Goal: Information Seeking & Learning: Learn about a topic

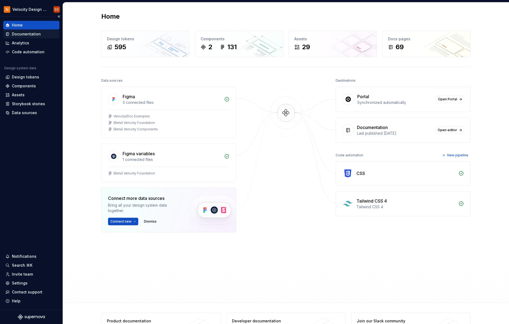
click at [25, 34] on div "Documentation" at bounding box center [26, 33] width 29 height 5
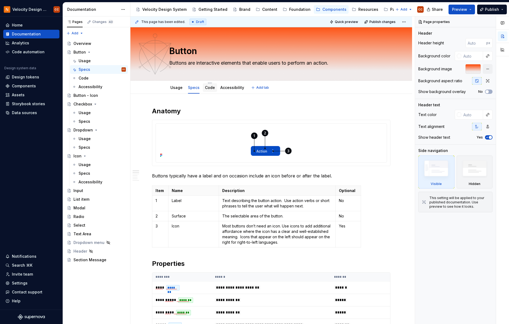
click at [209, 87] on link "Code" at bounding box center [210, 87] width 10 height 5
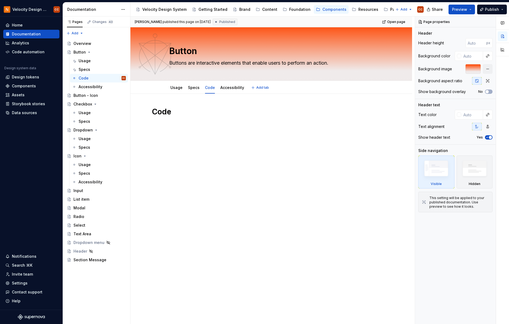
type textarea "*"
click at [179, 125] on p at bounding box center [271, 124] width 238 height 6
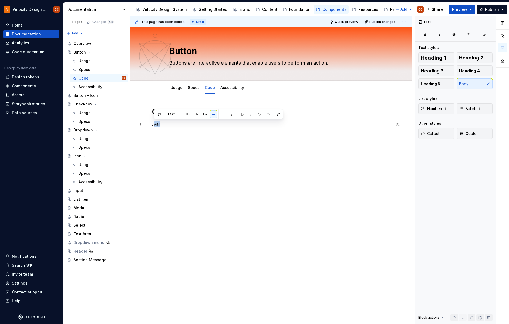
drag, startPoint x: 160, startPoint y: 123, endPoint x: 153, endPoint y: 124, distance: 7.3
click at [153, 124] on p "/var" at bounding box center [271, 124] width 238 height 6
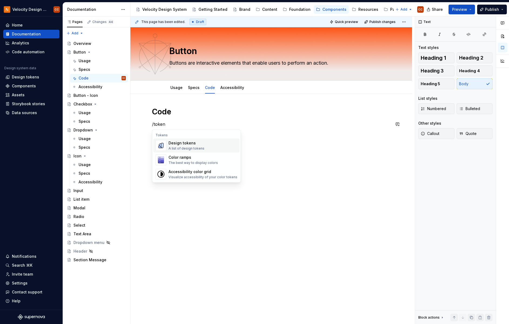
click at [196, 147] on div "A list of design tokens" at bounding box center [187, 148] width 36 height 4
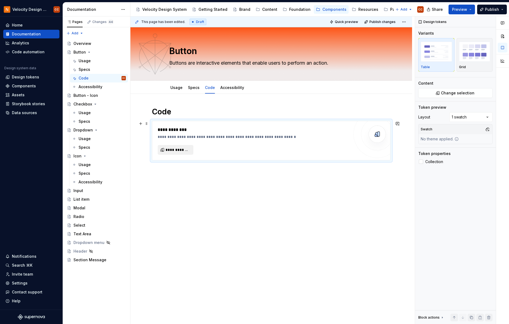
click at [186, 150] on span "**********" at bounding box center [178, 149] width 24 height 5
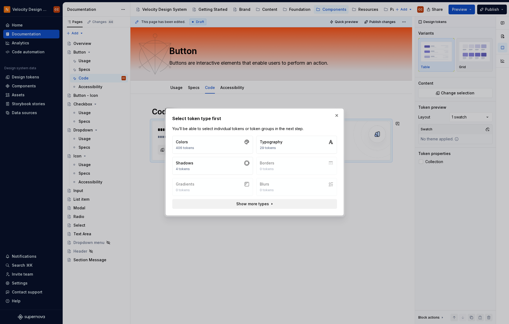
click at [247, 202] on span "Show more types" at bounding box center [252, 203] width 33 height 5
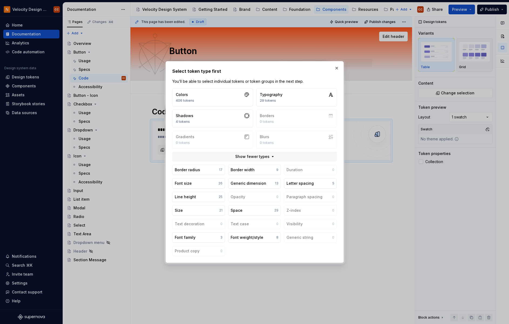
click at [337, 66] on button "button" at bounding box center [337, 68] width 8 height 8
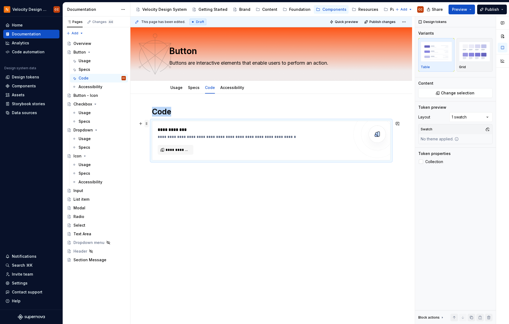
click at [147, 122] on span at bounding box center [146, 124] width 4 height 8
click at [162, 171] on div "Delete" at bounding box center [171, 171] width 35 height 5
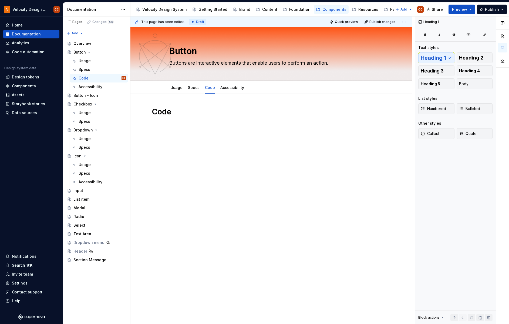
click at [180, 123] on div "Code" at bounding box center [271, 117] width 238 height 21
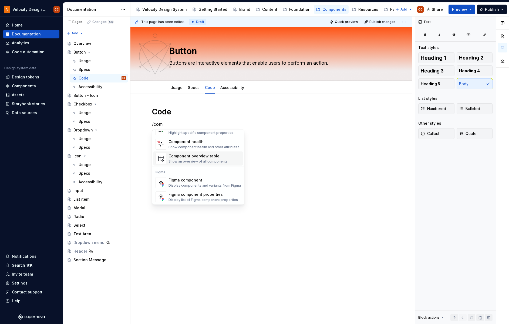
scroll to position [16, 0]
drag, startPoint x: 269, startPoint y: 168, endPoint x: 263, endPoint y: 158, distance: 11.4
click at [269, 168] on div "This page has been edited. Draft Quick preview Publish changes Button Buttons a…" at bounding box center [272, 169] width 284 height 307
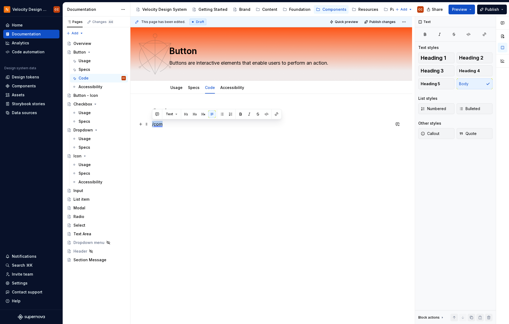
drag, startPoint x: 165, startPoint y: 124, endPoint x: 151, endPoint y: 124, distance: 14.6
click at [151, 124] on div "Code /com" at bounding box center [271, 162] width 282 height 137
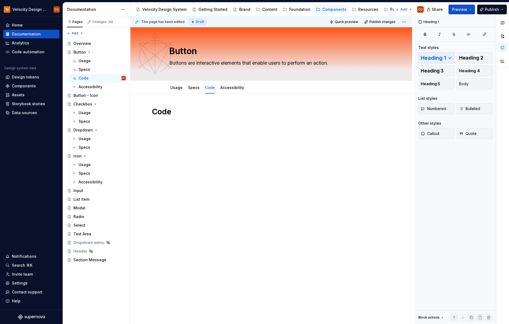
click at [152, 127] on div "Code" at bounding box center [271, 120] width 238 height 27
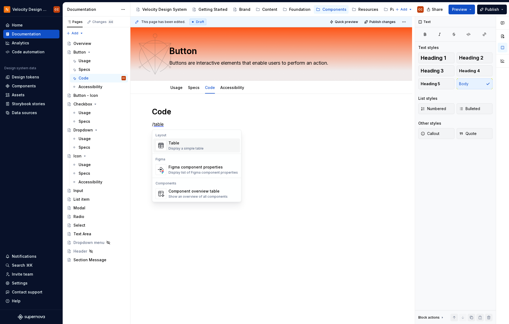
click at [179, 150] on div "Display a simple table" at bounding box center [186, 148] width 35 height 4
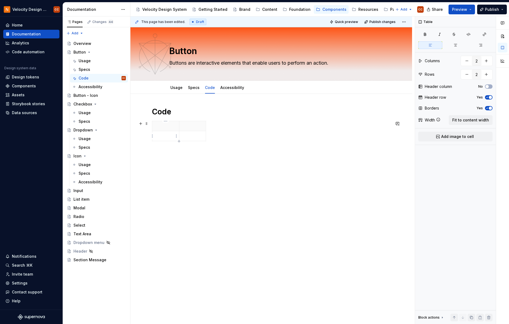
click at [167, 136] on p at bounding box center [166, 135] width 20 height 5
click at [176, 137] on html "Velocity Design System by NAVEX CC Home Documentation Analytics Code automation…" at bounding box center [254, 162] width 509 height 324
click at [189, 135] on html "Velocity Design System by NAVEX CC Home Documentation Analytics Code automation…" at bounding box center [254, 162] width 509 height 324
click at [203, 137] on html "Velocity Design System by NAVEX CC Home Documentation Analytics Code automation…" at bounding box center [254, 162] width 509 height 324
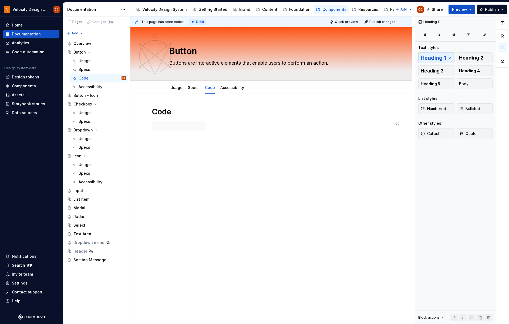
click at [184, 166] on html "Velocity Design System by NAVEX CC Home Documentation Analytics Code automation…" at bounding box center [254, 162] width 509 height 324
click at [147, 125] on span at bounding box center [146, 124] width 4 height 8
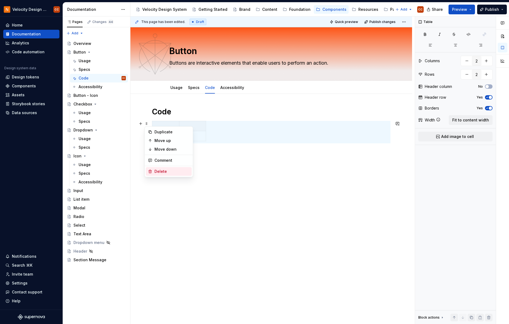
click at [164, 170] on div "Delete" at bounding box center [171, 171] width 35 height 5
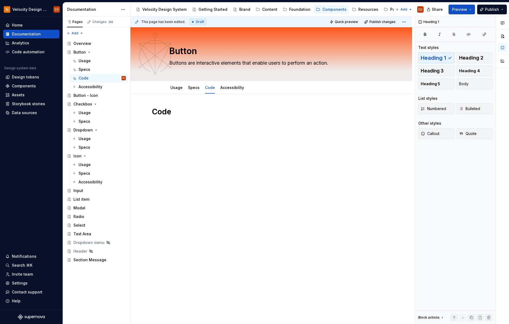
click at [175, 128] on div "Code" at bounding box center [271, 120] width 238 height 27
click at [176, 113] on h1 "Code" at bounding box center [271, 112] width 238 height 10
click at [191, 90] on div "Specs" at bounding box center [194, 87] width 12 height 5
click at [192, 88] on link "Specs" at bounding box center [194, 87] width 12 height 5
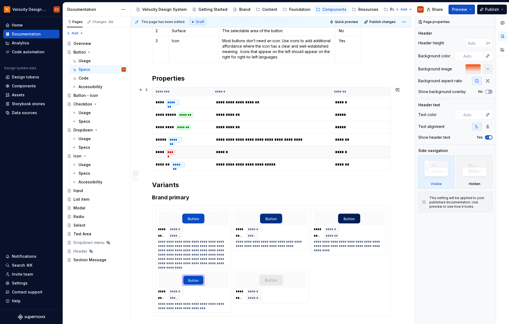
scroll to position [216, 0]
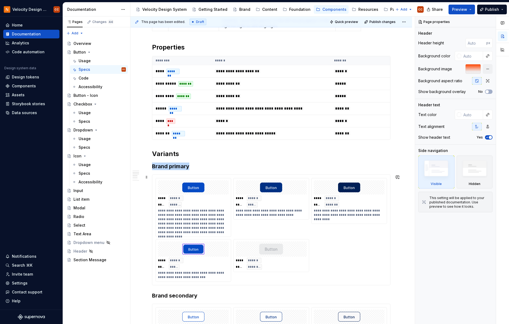
click at [195, 188] on img at bounding box center [193, 187] width 22 height 10
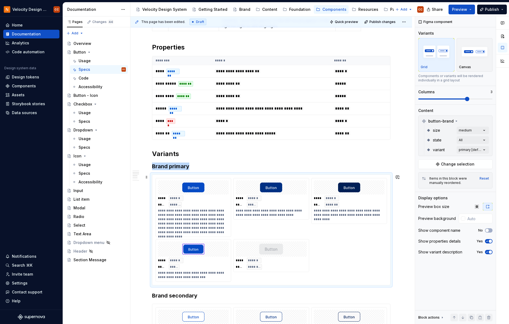
click at [254, 198] on span "******" at bounding box center [254, 198] width 12 height 4
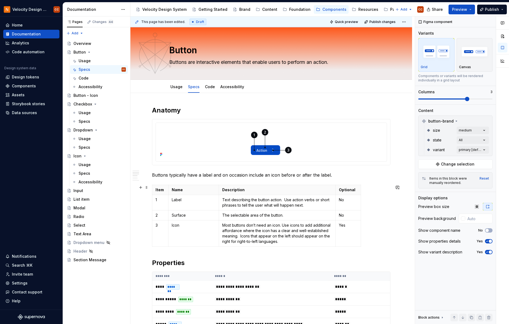
scroll to position [0, 0]
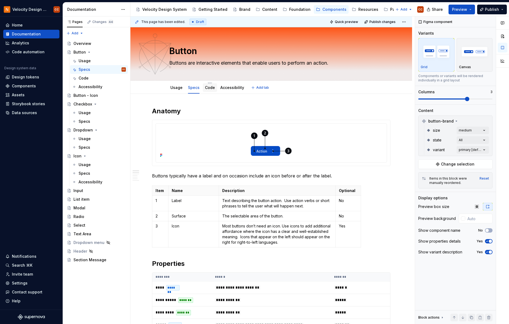
click at [210, 87] on link "Code" at bounding box center [210, 87] width 10 height 5
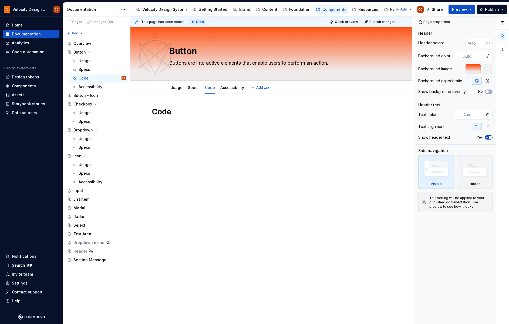
type textarea "*"
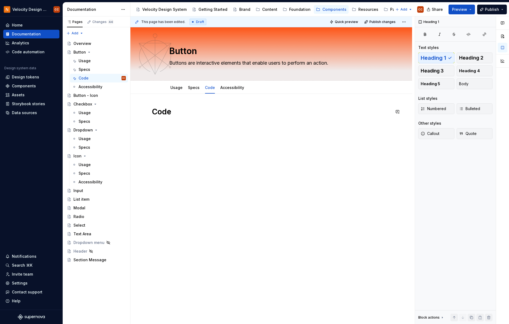
click at [171, 124] on div "Code" at bounding box center [271, 117] width 238 height 21
click at [183, 129] on div "Code" at bounding box center [271, 120] width 238 height 27
click at [182, 128] on div "Code" at bounding box center [271, 120] width 238 height 27
click at [178, 113] on h1 "Code" at bounding box center [271, 112] width 238 height 10
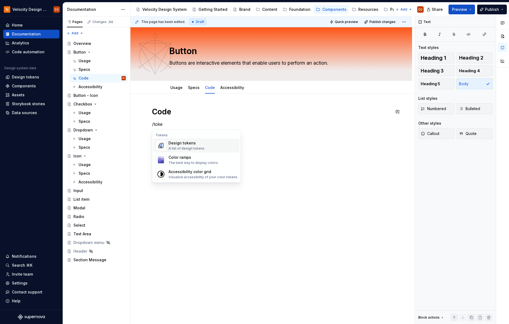
click at [194, 142] on div "Design tokens" at bounding box center [187, 142] width 36 height 5
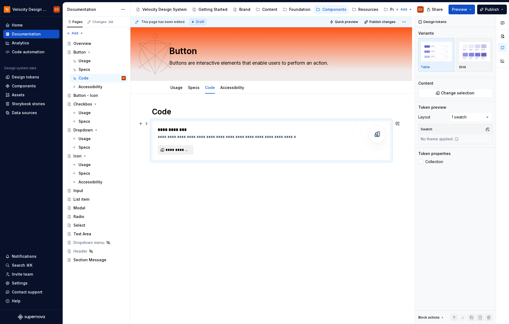
click at [181, 148] on span "**********" at bounding box center [178, 149] width 24 height 5
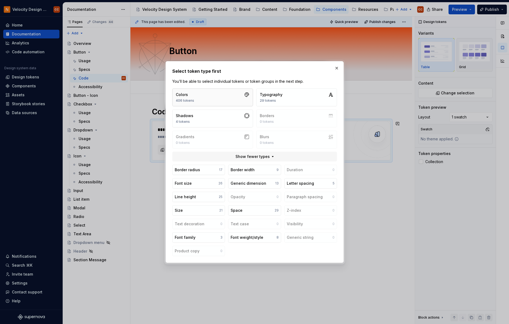
click at [211, 97] on button "Colors 406 tokens" at bounding box center [212, 97] width 81 height 18
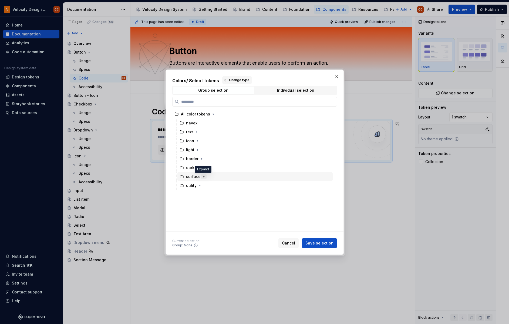
click at [202, 177] on icon "button" at bounding box center [204, 176] width 4 height 4
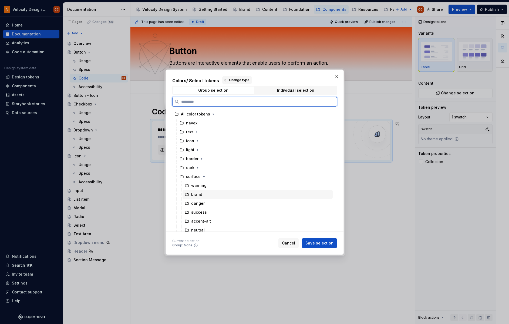
click at [197, 193] on div "brand" at bounding box center [196, 193] width 11 height 5
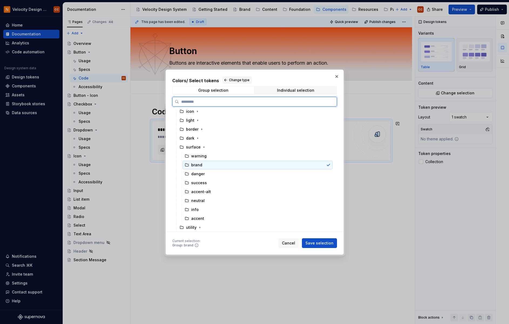
scroll to position [30, 0]
click at [294, 88] on div "Individual selection" at bounding box center [295, 90] width 37 height 4
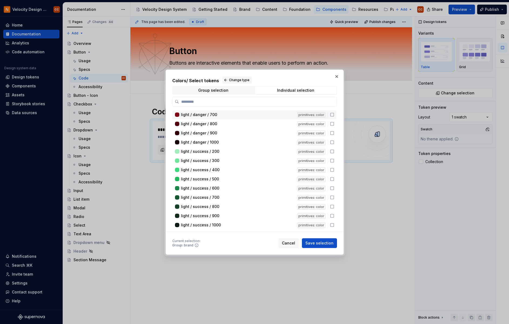
type textarea "*"
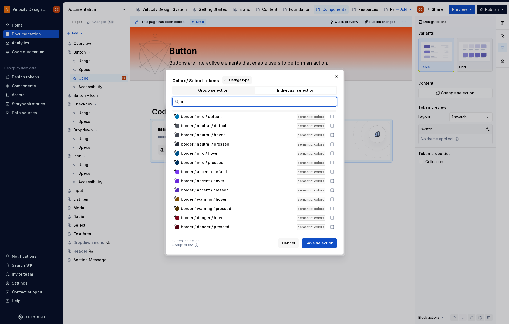
scroll to position [0, 0]
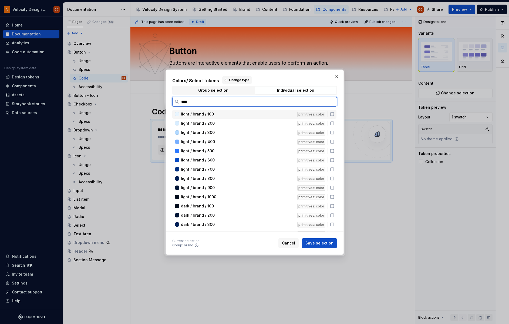
type input "*****"
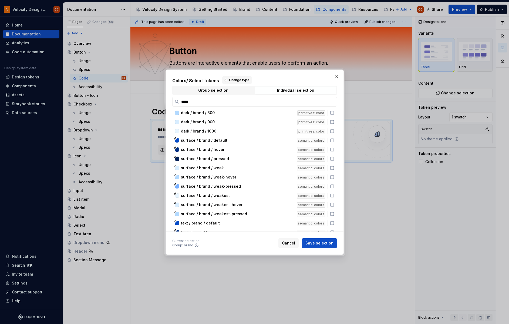
scroll to position [150, 0]
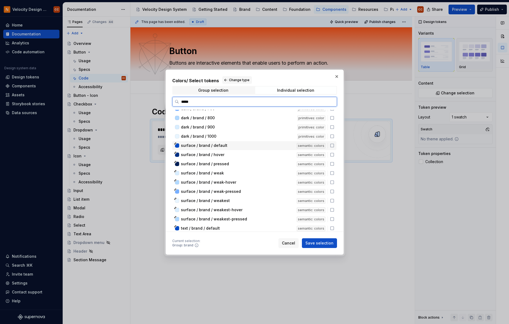
click at [178, 145] on div at bounding box center [177, 145] width 4 height 4
click at [332, 155] on icon at bounding box center [332, 154] width 4 height 4
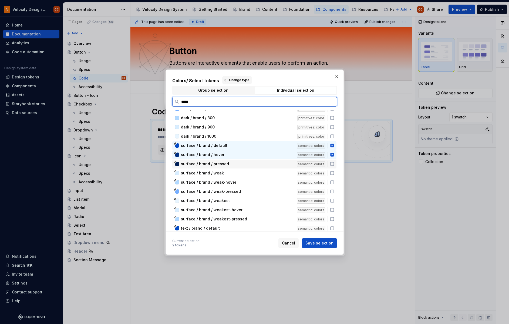
click at [334, 163] on icon at bounding box center [332, 163] width 4 height 4
click at [321, 243] on span "Save selection" at bounding box center [319, 242] width 28 height 5
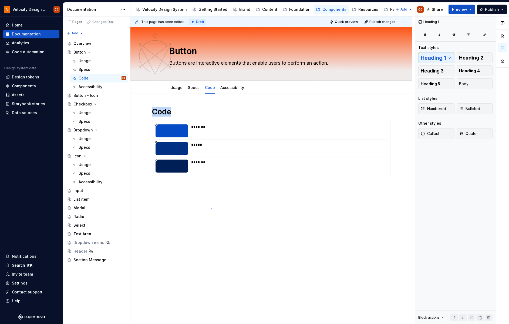
click at [211, 208] on div "This page has been edited. Draft Quick preview Publish changes Button Buttons a…" at bounding box center [272, 169] width 284 height 307
click at [161, 124] on div at bounding box center [172, 130] width 32 height 13
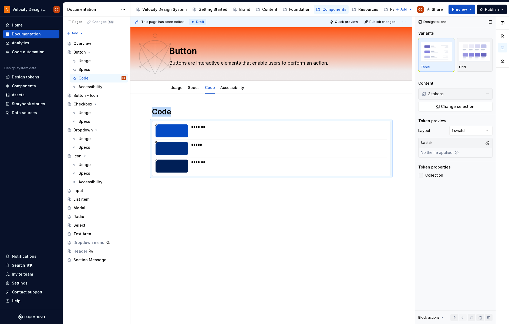
click at [419, 176] on div at bounding box center [421, 175] width 4 height 4
click at [160, 121] on div "**********" at bounding box center [271, 148] width 238 height 55
click at [175, 113] on h1 "Code" at bounding box center [271, 112] width 238 height 10
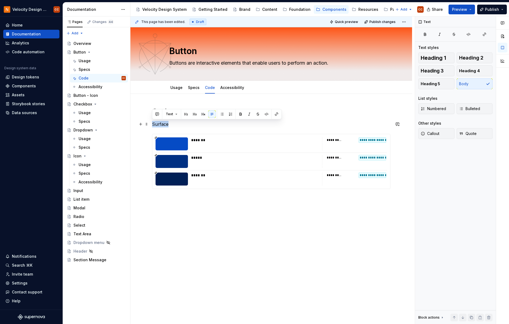
drag, startPoint x: 169, startPoint y: 126, endPoint x: 150, endPoint y: 125, distance: 18.9
click at [150, 125] on div "**********" at bounding box center [271, 193] width 282 height 198
click at [186, 114] on button "button" at bounding box center [186, 114] width 8 height 8
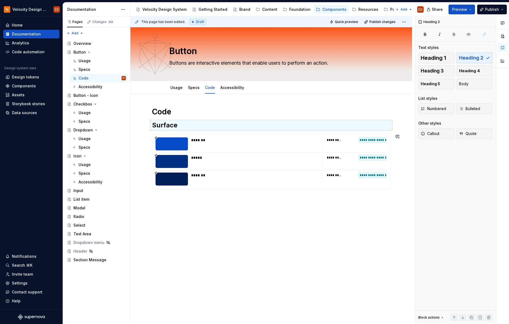
click at [202, 208] on div "**********" at bounding box center [271, 193] width 282 height 198
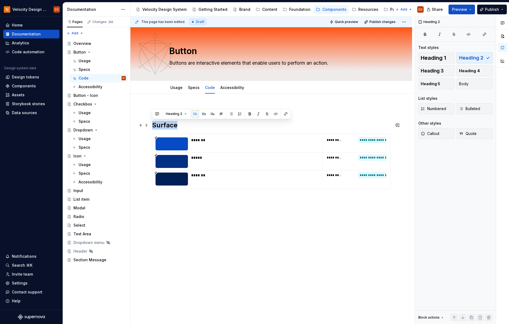
drag, startPoint x: 178, startPoint y: 127, endPoint x: 151, endPoint y: 126, distance: 27.1
click at [151, 126] on div "**********" at bounding box center [271, 199] width 282 height 211
click at [207, 113] on button "button" at bounding box center [204, 114] width 8 height 8
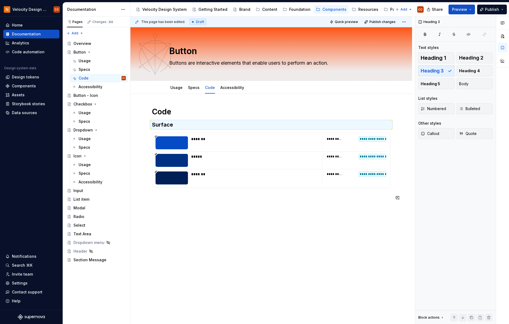
click at [204, 240] on div "**********" at bounding box center [271, 199] width 282 height 210
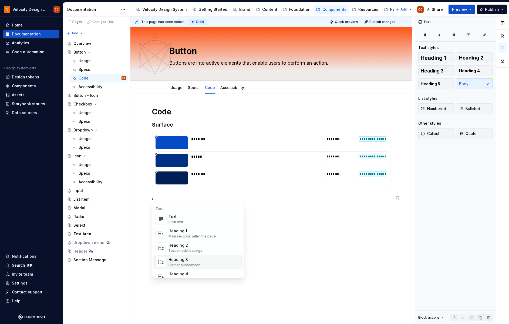
click at [195, 260] on div "Heading 3" at bounding box center [185, 259] width 32 height 5
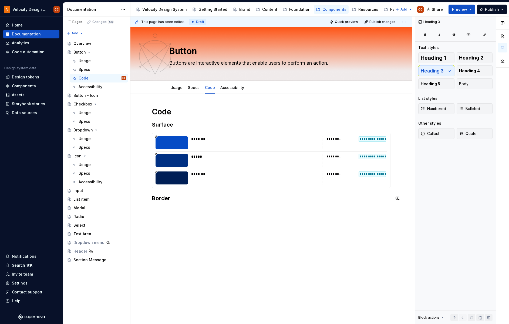
click at [183, 203] on div "**********" at bounding box center [271, 158] width 238 height 102
click at [179, 113] on h1 "Code" at bounding box center [271, 112] width 238 height 10
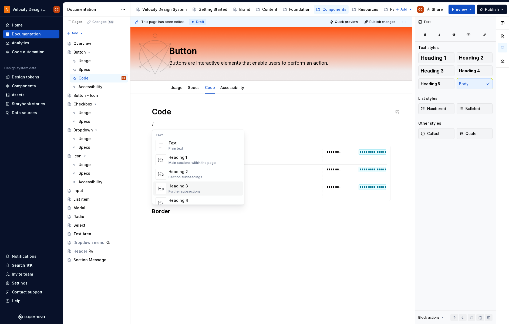
click at [184, 186] on div "Heading 3" at bounding box center [185, 185] width 32 height 5
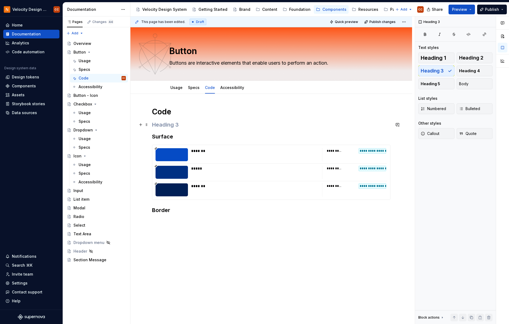
click at [153, 123] on h3 at bounding box center [271, 125] width 238 height 8
click at [153, 137] on h3 "Surface" at bounding box center [271, 137] width 238 height 8
drag, startPoint x: 177, startPoint y: 137, endPoint x: 152, endPoint y: 137, distance: 25.7
click at [152, 137] on div "**********" at bounding box center [271, 205] width 282 height 223
click at [213, 126] on button "button" at bounding box center [213, 126] width 8 height 8
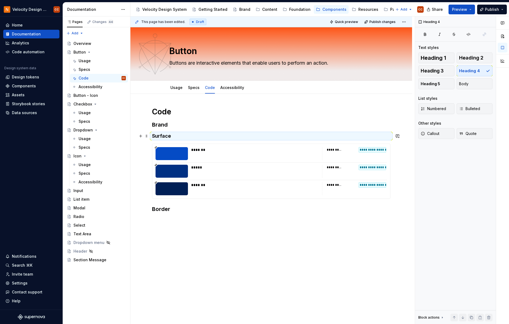
click at [173, 135] on h4 "Surface" at bounding box center [271, 136] width 238 height 6
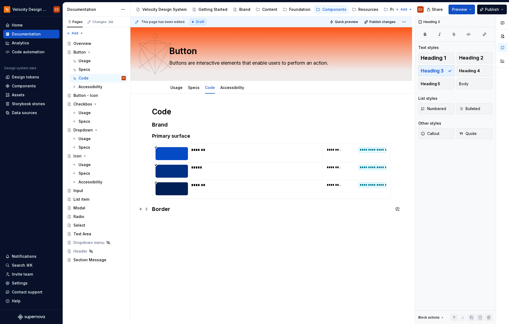
click at [184, 210] on h3 "Border" at bounding box center [271, 209] width 238 height 8
drag, startPoint x: 171, startPoint y: 209, endPoint x: 152, endPoint y: 208, distance: 20.0
click at [152, 208] on div "**********" at bounding box center [271, 205] width 282 height 222
click at [177, 112] on h1 "Code" at bounding box center [271, 112] width 238 height 10
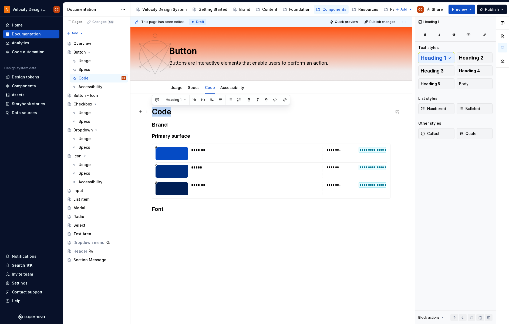
drag, startPoint x: 177, startPoint y: 112, endPoint x: 152, endPoint y: 112, distance: 25.1
click at [152, 112] on div "**********" at bounding box center [271, 205] width 282 height 222
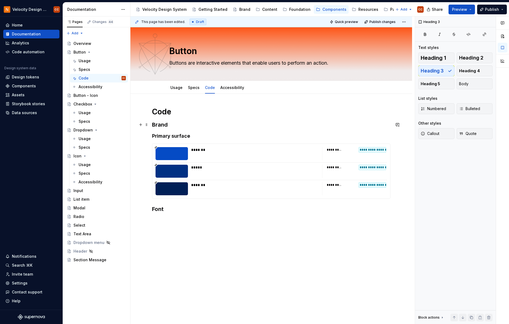
click at [185, 122] on h3 "Brand" at bounding box center [271, 125] width 238 height 8
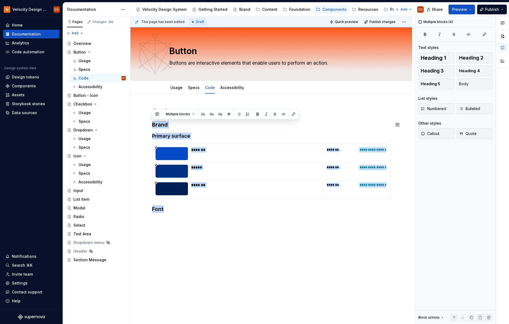
drag, startPoint x: 172, startPoint y: 213, endPoint x: 147, endPoint y: 117, distance: 99.6
click at [147, 117] on div "**********" at bounding box center [271, 205] width 282 height 222
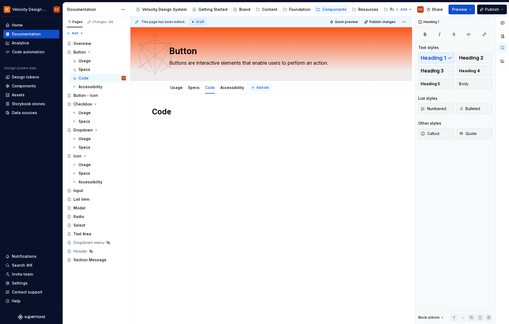
click at [261, 86] on span "Add tab" at bounding box center [262, 87] width 13 height 4
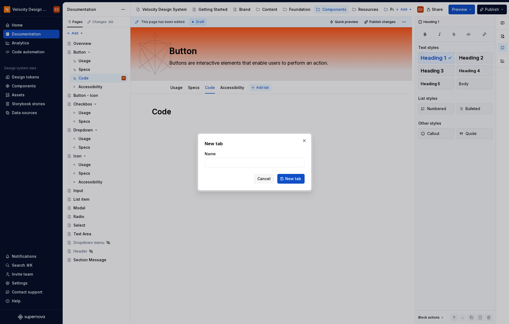
type textarea "*"
type input "Tokens"
click at [296, 177] on span "New tab" at bounding box center [293, 178] width 16 height 5
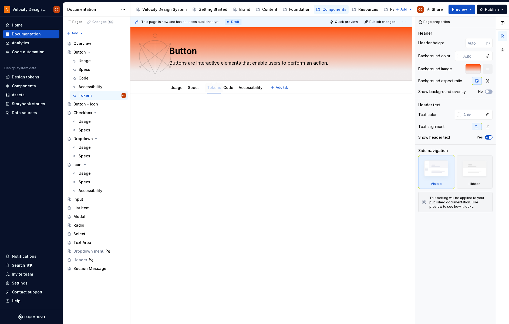
drag, startPoint x: 255, startPoint y: 87, endPoint x: 213, endPoint y: 88, distance: 42.4
click at [212, 112] on p at bounding box center [271, 110] width 238 height 6
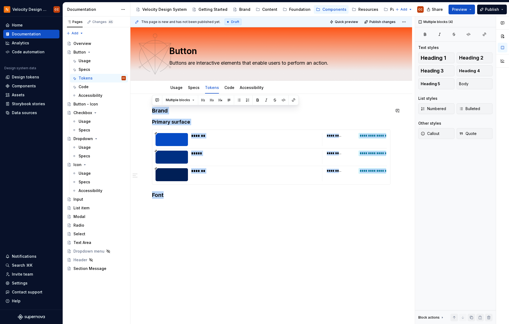
drag, startPoint x: 176, startPoint y: 197, endPoint x: 139, endPoint y: 106, distance: 98.7
click at [139, 106] on div "**********" at bounding box center [271, 198] width 282 height 208
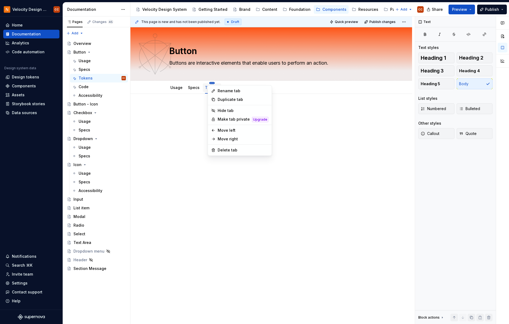
click at [210, 82] on html "Velocity Design System by NAVEX CC Home Documentation Analytics Code automation…" at bounding box center [254, 162] width 509 height 324
click at [225, 151] on div "Delete tab" at bounding box center [243, 149] width 51 height 5
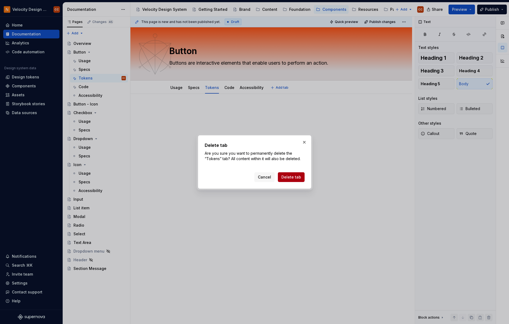
click at [294, 177] on span "Delete tab" at bounding box center [291, 176] width 20 height 5
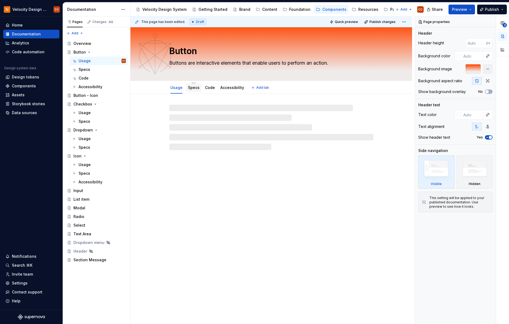
click at [191, 87] on link "Specs" at bounding box center [194, 87] width 12 height 5
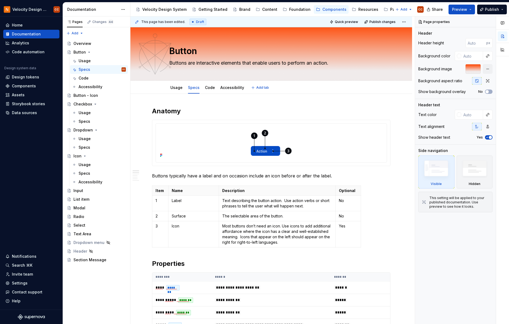
type textarea "*"
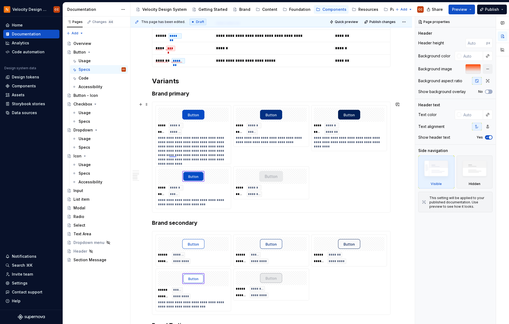
scroll to position [288, 0]
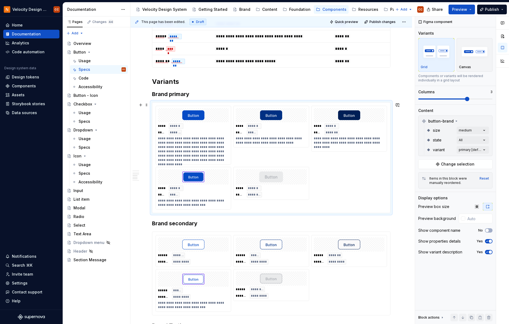
click at [322, 198] on div "**********" at bounding box center [271, 158] width 231 height 104
click at [152, 224] on div "**********" at bounding box center [271, 173] width 282 height 734
click at [154, 224] on h3 "Brand secondary" at bounding box center [271, 223] width 238 height 8
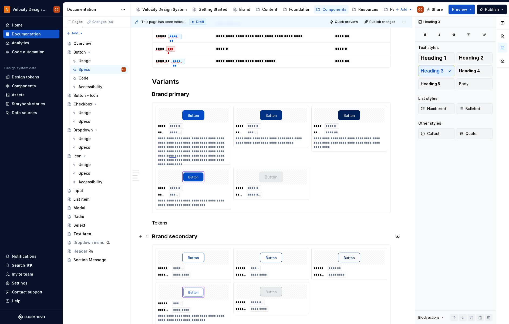
click at [178, 235] on h3 "Brand secondary" at bounding box center [271, 236] width 238 height 8
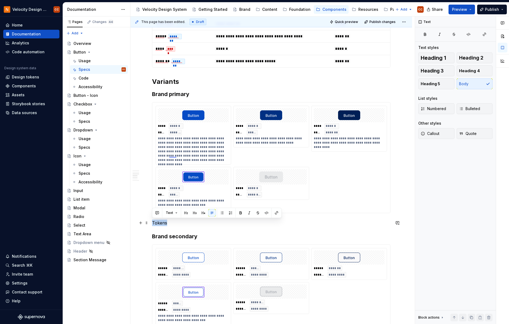
drag, startPoint x: 173, startPoint y: 222, endPoint x: 152, endPoint y: 224, distance: 20.6
click at [152, 224] on p "Tokens" at bounding box center [271, 222] width 238 height 6
click at [203, 212] on button "button" at bounding box center [204, 213] width 8 height 8
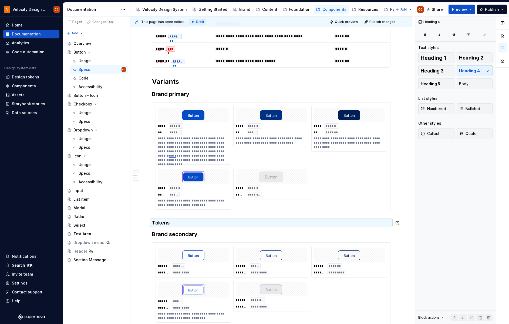
click at [202, 228] on div "**********" at bounding box center [271, 133] width 238 height 629
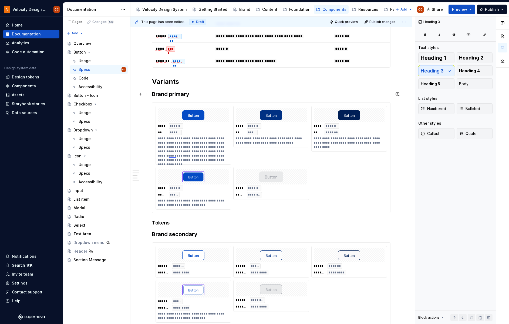
click at [181, 94] on h3 "Brand primary" at bounding box center [271, 94] width 238 height 8
click at [173, 223] on h4 "Tokens" at bounding box center [271, 222] width 238 height 6
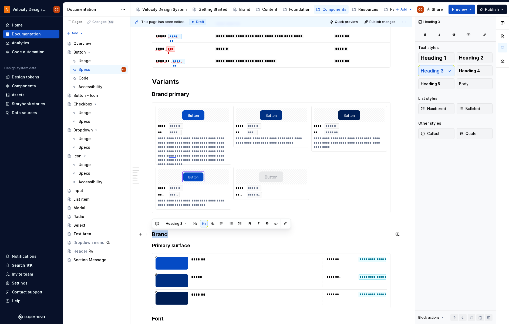
drag, startPoint x: 169, startPoint y: 234, endPoint x: 149, endPoint y: 234, distance: 20.0
click at [149, 234] on div "**********" at bounding box center [271, 226] width 282 height 841
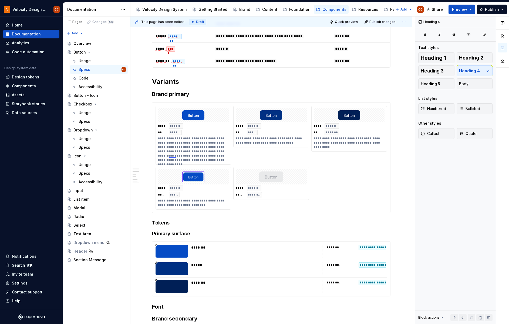
click at [181, 234] on h4 "Primary surface" at bounding box center [271, 233] width 238 height 6
drag, startPoint x: 188, startPoint y: 235, endPoint x: 153, endPoint y: 235, distance: 35.9
click at [153, 235] on h4 "Primary surface" at bounding box center [271, 233] width 238 height 6
click at [436, 83] on span "Heading 5" at bounding box center [430, 83] width 19 height 5
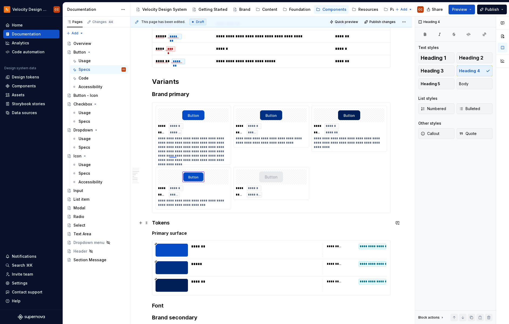
click at [208, 225] on h4 "Tokens" at bounding box center [271, 222] width 238 height 6
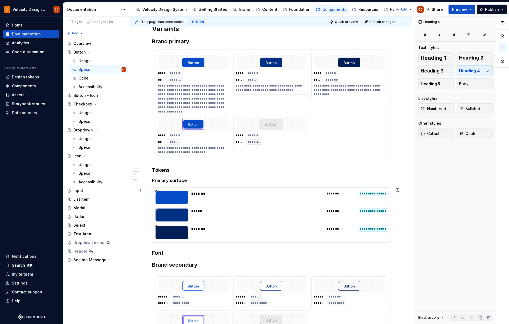
scroll to position [360, 0]
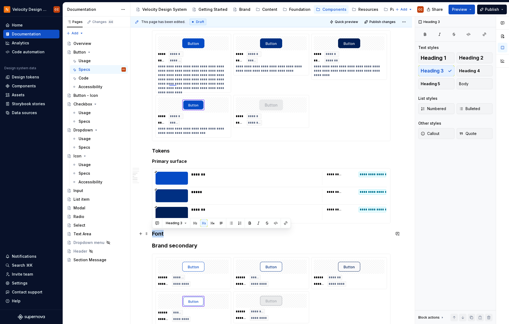
drag, startPoint x: 166, startPoint y: 234, endPoint x: 150, endPoint y: 234, distance: 15.9
click at [150, 234] on div "**********" at bounding box center [271, 148] width 282 height 828
click at [432, 82] on span "Heading 5" at bounding box center [430, 83] width 19 height 5
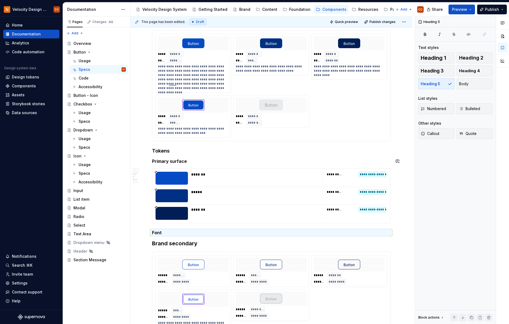
click at [198, 158] on div "**********" at bounding box center [271, 102] width 238 height 710
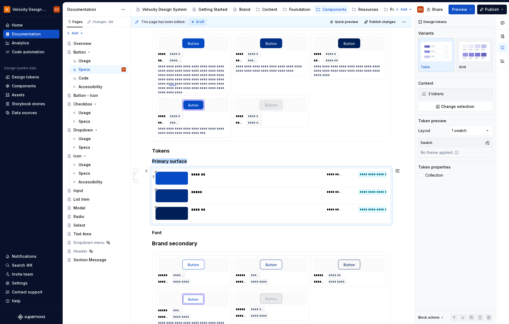
click at [172, 179] on div at bounding box center [172, 177] width 32 height 13
click at [467, 107] on span "Change selection" at bounding box center [457, 106] width 33 height 5
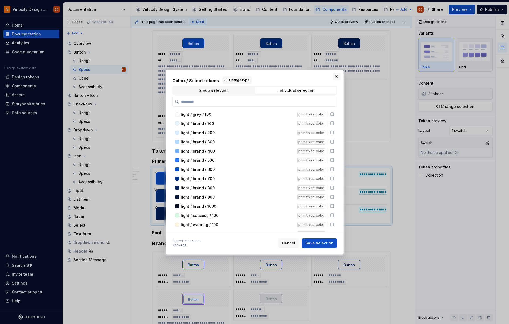
click at [336, 77] on button "button" at bounding box center [337, 77] width 8 height 8
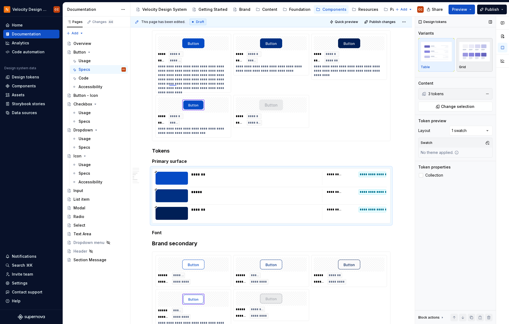
click at [466, 51] on img "button" at bounding box center [474, 52] width 31 height 20
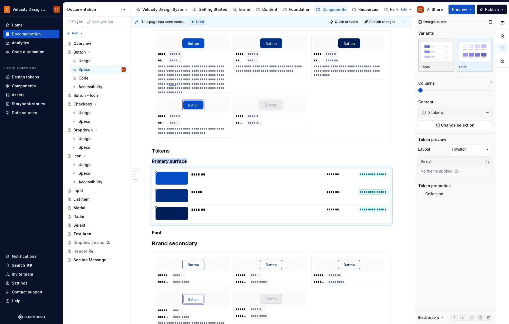
click at [439, 54] on img "button" at bounding box center [436, 52] width 31 height 20
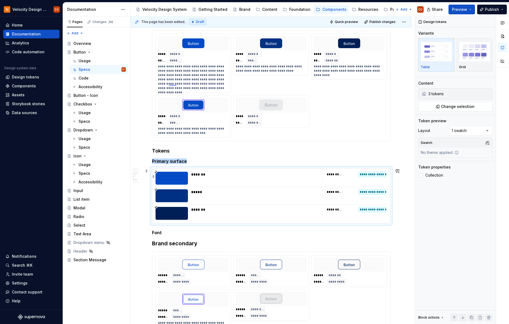
click at [176, 181] on div at bounding box center [172, 177] width 32 height 13
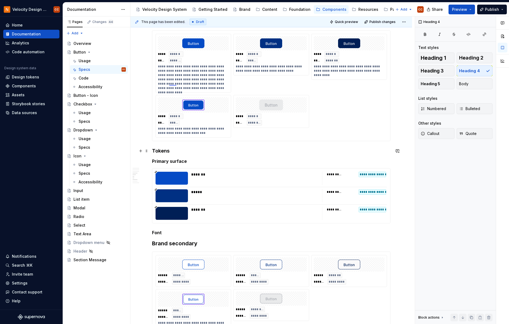
drag, startPoint x: 176, startPoint y: 181, endPoint x: 357, endPoint y: 150, distance: 183.8
click at [357, 150] on h4 "Tokens" at bounding box center [271, 150] width 238 height 6
click at [345, 23] on span "Quick preview" at bounding box center [346, 22] width 23 height 4
click at [354, 23] on span "Quick preview" at bounding box center [346, 22] width 23 height 4
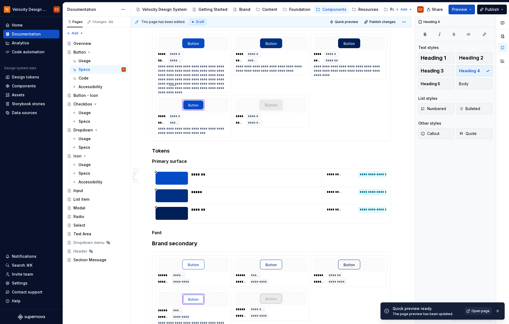
click at [480, 309] on span "Open page" at bounding box center [481, 310] width 18 height 4
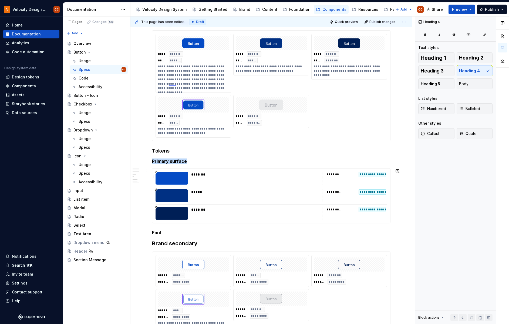
click at [179, 179] on div at bounding box center [172, 177] width 32 height 13
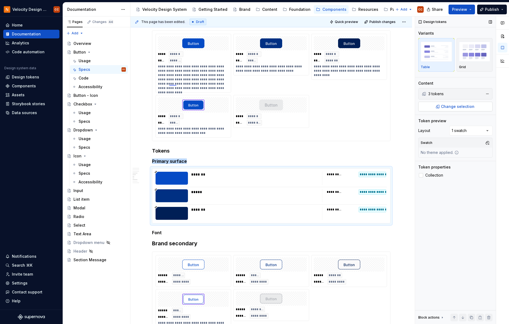
click at [452, 106] on span "Change selection" at bounding box center [457, 106] width 33 height 5
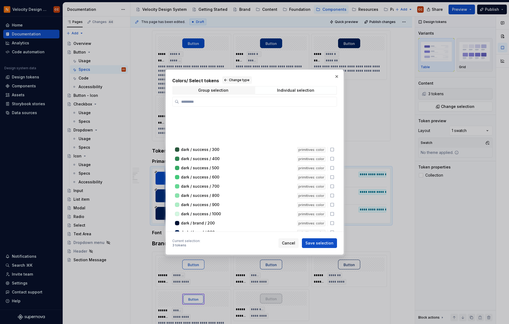
scroll to position [612, 0]
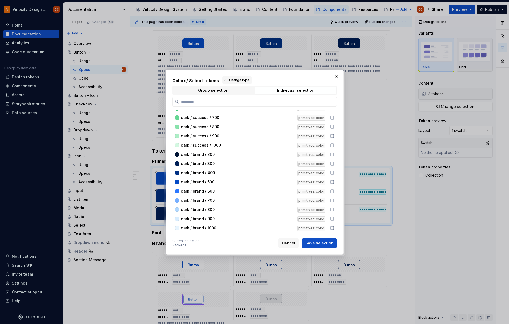
click at [301, 85] on div "Colors / Select tokens Change type Group selection Individual selection dark / …" at bounding box center [254, 153] width 165 height 155
click at [301, 90] on div "Individual selection" at bounding box center [295, 90] width 37 height 4
click at [305, 89] on div "Individual selection" at bounding box center [295, 90] width 37 height 4
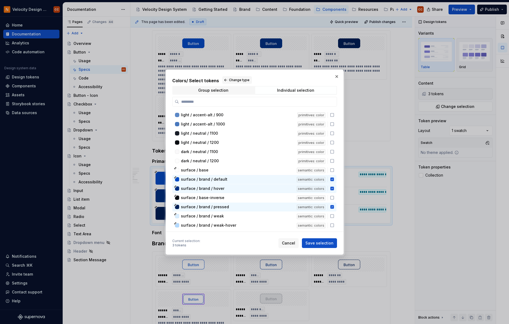
scroll to position [1623, 0]
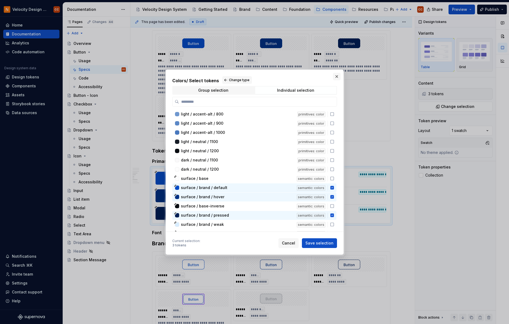
click at [336, 78] on button "button" at bounding box center [337, 77] width 8 height 8
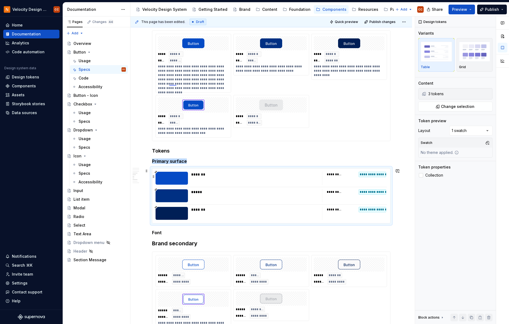
click at [211, 181] on div "*******" at bounding box center [255, 177] width 128 height 13
click at [490, 143] on button "button" at bounding box center [488, 143] width 8 height 8
click at [431, 181] on div "Suggestions" at bounding box center [432, 180] width 4 height 4
click at [449, 209] on div "Comments Open comments No comments yet Select ‘Comment’ from the block context …" at bounding box center [462, 169] width 94 height 307
click at [488, 132] on div "Comments Open comments No comments yet Select ‘Comment’ from the block context …" at bounding box center [462, 169] width 94 height 307
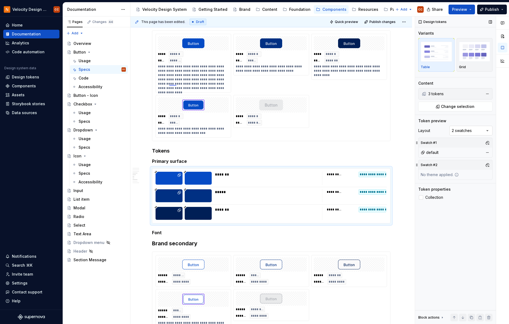
click at [488, 128] on div "Comments Open comments No comments yet Select ‘Comment’ from the block context …" at bounding box center [462, 169] width 94 height 307
click at [474, 166] on div "Comments Open comments No comments yet Select ‘Comment’ from the block context …" at bounding box center [462, 169] width 94 height 307
click at [488, 163] on button "button" at bounding box center [488, 165] width 8 height 8
click at [433, 185] on div "Suggestions" at bounding box center [432, 185] width 4 height 4
click at [466, 226] on div "Comments Open comments No comments yet Select ‘Comment’ from the block context …" at bounding box center [462, 169] width 94 height 307
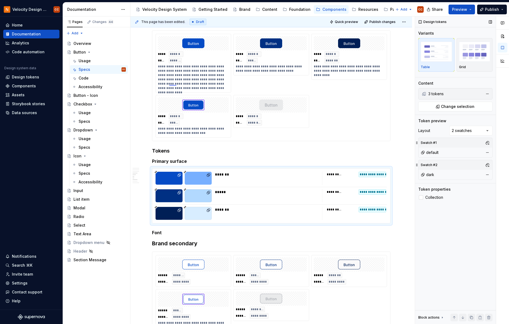
click at [441, 153] on div "default" at bounding box center [456, 153] width 72 height 8
click at [488, 143] on button "button" at bounding box center [488, 143] width 8 height 8
click at [432, 190] on div "Suggestions" at bounding box center [432, 189] width 4 height 4
click at [433, 180] on div "Suggestions" at bounding box center [432, 180] width 4 height 4
click at [455, 220] on div "Comments Open comments No comments yet Select ‘Comment’ from the block context …" at bounding box center [462, 169] width 94 height 307
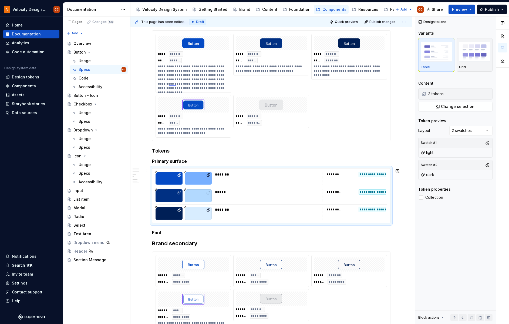
click at [396, 218] on div "**********" at bounding box center [271, 147] width 282 height 826
click at [169, 229] on div "**********" at bounding box center [271, 102] width 238 height 710
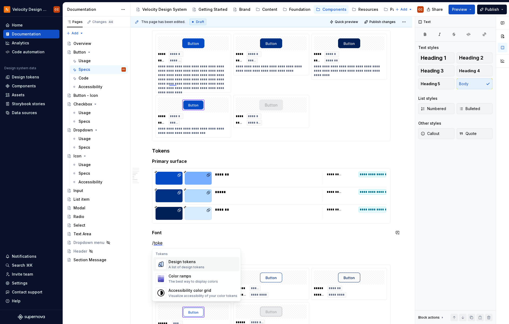
click at [211, 266] on div "Design tokens A list of design tokens" at bounding box center [203, 263] width 69 height 11
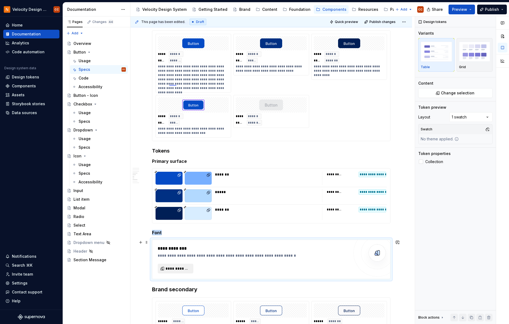
click at [181, 270] on span "**********" at bounding box center [178, 267] width 24 height 5
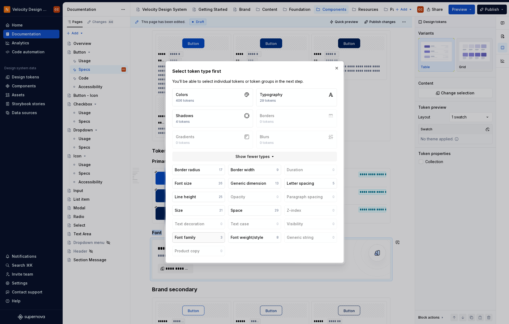
click at [214, 237] on button "Font family 3" at bounding box center [198, 237] width 53 height 10
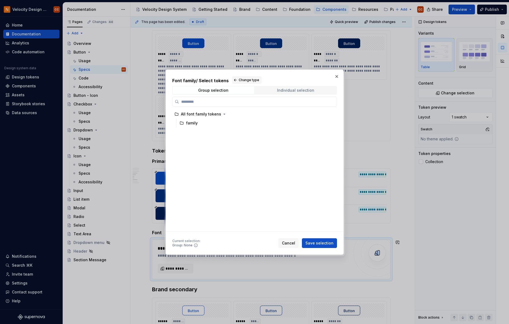
click at [301, 90] on div "Individual selection" at bounding box center [295, 90] width 37 height 4
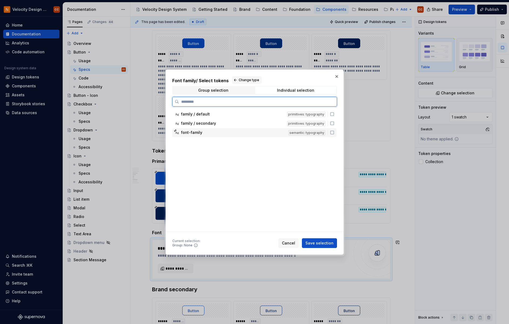
click at [332, 133] on icon at bounding box center [332, 132] width 4 height 4
click at [323, 243] on span "Save selection" at bounding box center [319, 242] width 28 height 5
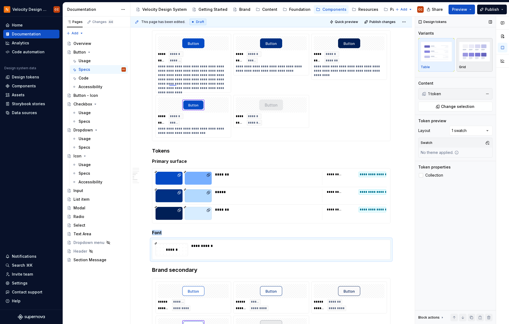
click at [477, 55] on img "button" at bounding box center [474, 52] width 31 height 20
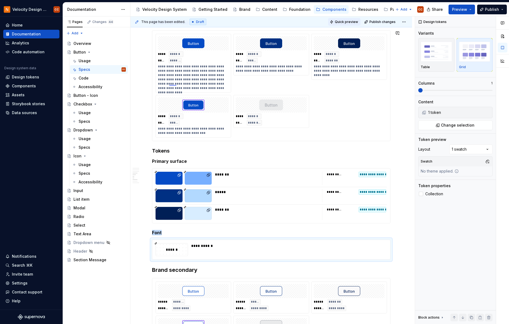
click at [339, 21] on span "Quick preview" at bounding box center [346, 22] width 23 height 4
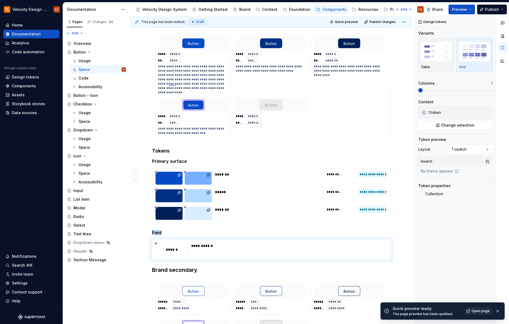
click at [477, 311] on span "Open page" at bounding box center [481, 310] width 18 height 4
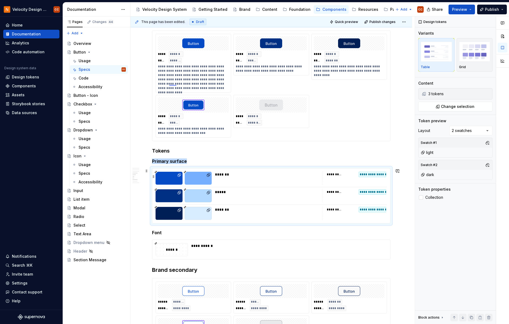
click at [268, 181] on div "*******" at bounding box center [267, 177] width 104 height 13
click at [480, 60] on img "button" at bounding box center [474, 52] width 31 height 20
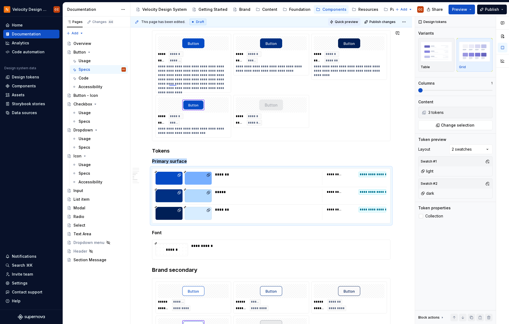
click at [349, 18] on span "Quick preview" at bounding box center [344, 22] width 32 height 8
click at [344, 21] on span "Quick preview" at bounding box center [346, 22] width 23 height 4
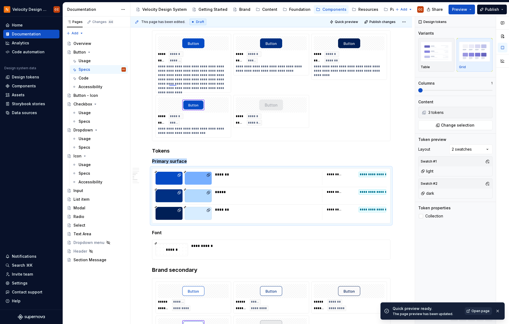
click at [474, 309] on span "Open page" at bounding box center [481, 310] width 18 height 4
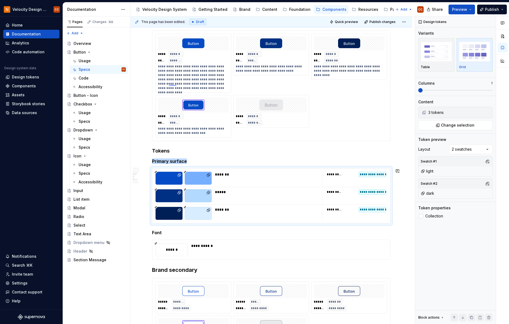
click at [350, 165] on div "**********" at bounding box center [271, 115] width 238 height 736
click at [154, 168] on div "**********" at bounding box center [271, 195] width 238 height 55
click at [450, 55] on img "button" at bounding box center [436, 52] width 31 height 20
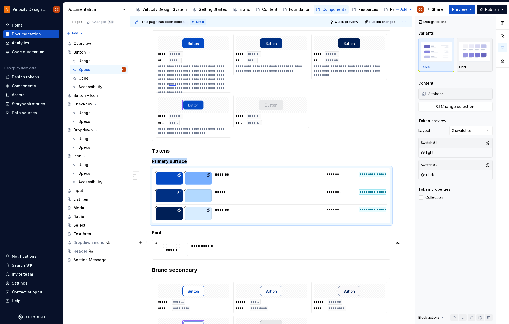
click at [193, 248] on div "**********" at bounding box center [287, 249] width 193 height 13
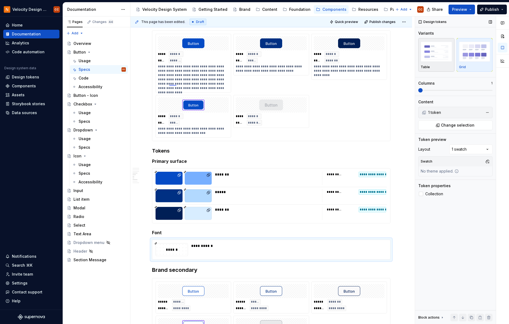
click at [436, 57] on img "button" at bounding box center [436, 52] width 31 height 20
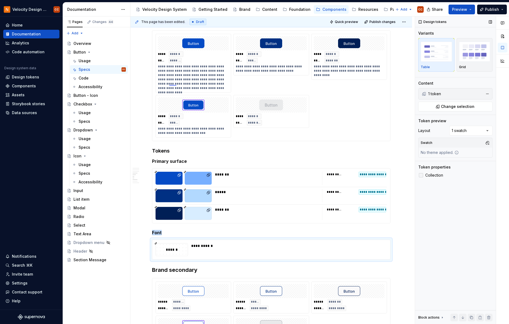
click at [422, 174] on div at bounding box center [421, 175] width 4 height 4
click at [167, 233] on h5 "Font" at bounding box center [271, 232] width 238 height 5
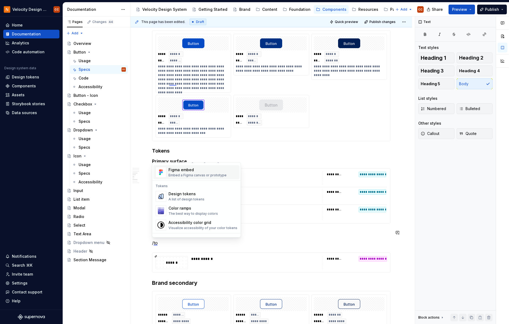
scroll to position [36, 0]
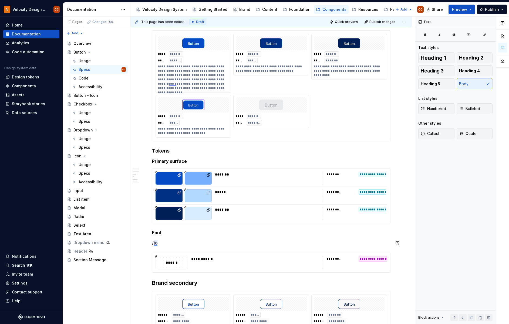
drag, startPoint x: 161, startPoint y: 243, endPoint x: 139, endPoint y: 246, distance: 21.7
click at [139, 246] on div "**********" at bounding box center [271, 167] width 282 height 866
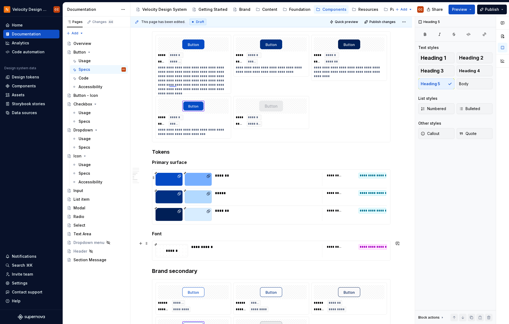
scroll to position [324, 0]
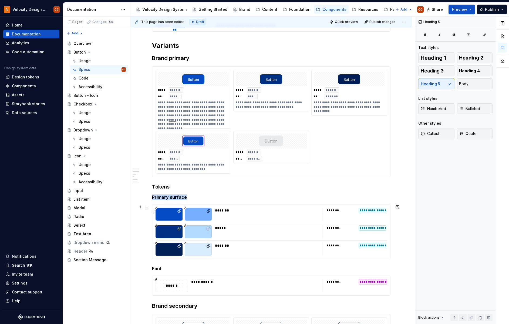
click at [169, 219] on div at bounding box center [169, 213] width 27 height 13
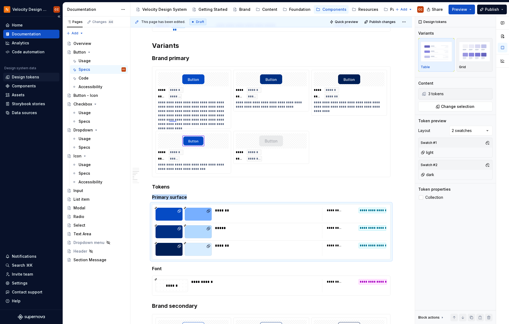
click at [27, 76] on div "Design tokens" at bounding box center [25, 76] width 27 height 5
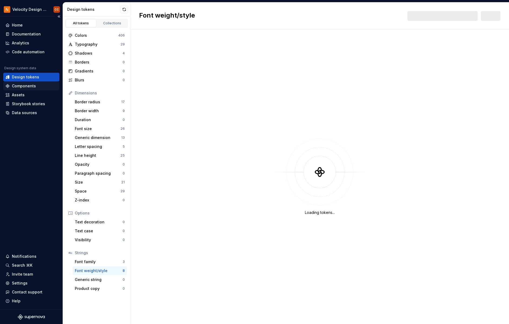
click at [27, 86] on div "Components" at bounding box center [24, 85] width 24 height 5
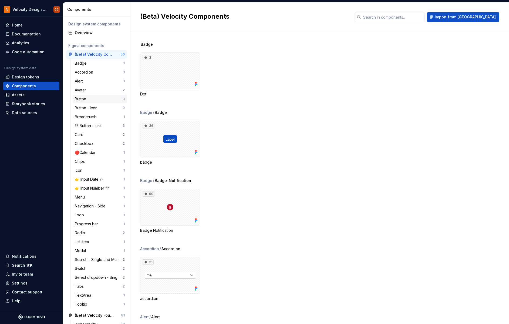
click at [82, 98] on div "Button" at bounding box center [82, 98] width 14 height 5
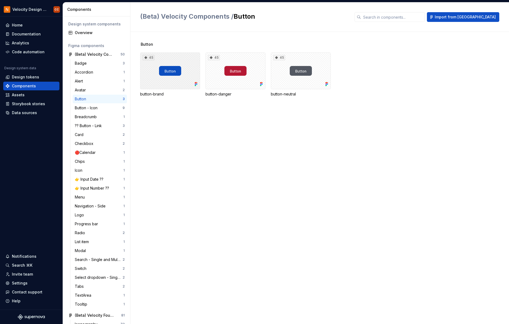
click at [186, 69] on div "45" at bounding box center [170, 70] width 60 height 37
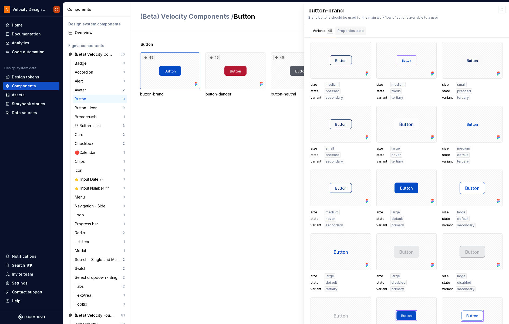
click at [355, 31] on div "Properties table" at bounding box center [351, 30] width 26 height 5
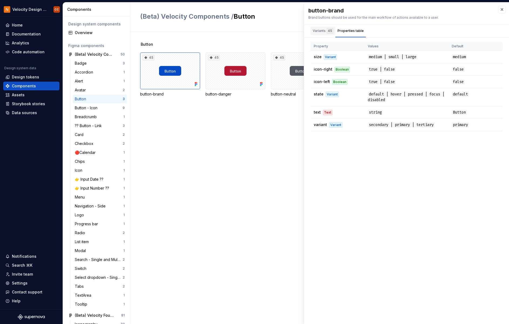
click at [315, 31] on div "Variants 45" at bounding box center [323, 30] width 21 height 5
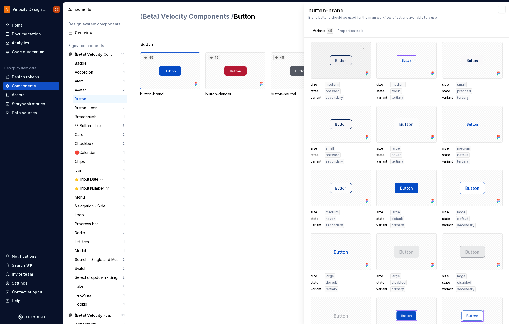
click at [337, 57] on div at bounding box center [341, 60] width 60 height 37
click at [361, 46] on button "button" at bounding box center [365, 48] width 8 height 8
click at [276, 129] on div "Button 45 button-brand 45 button-danger 45 button-neutral" at bounding box center [324, 178] width 369 height 292
click at [25, 112] on div "Data sources" at bounding box center [24, 112] width 25 height 5
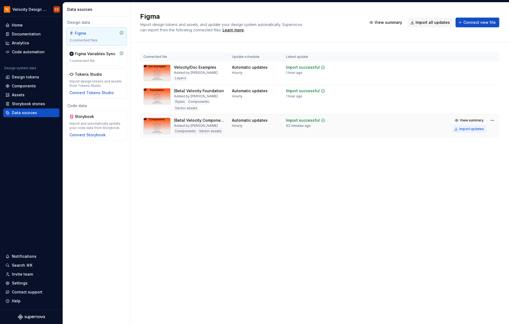
click at [470, 129] on div "Import updates" at bounding box center [471, 129] width 25 height 4
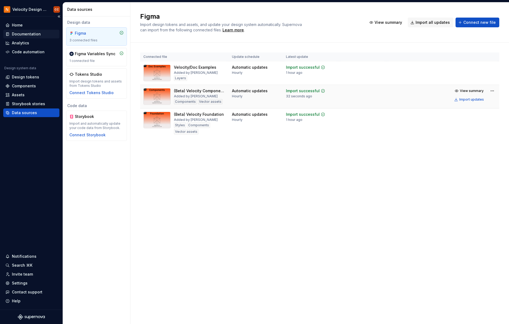
click at [24, 33] on div "Documentation" at bounding box center [26, 33] width 29 height 5
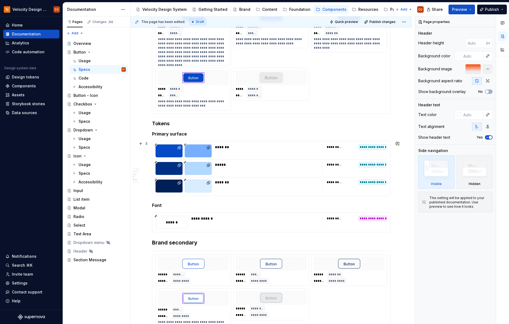
scroll to position [396, 0]
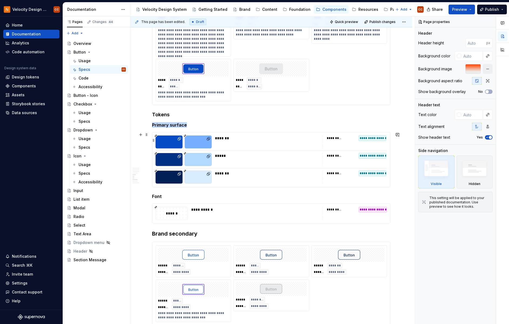
click at [259, 143] on div "*******" at bounding box center [267, 141] width 104 height 13
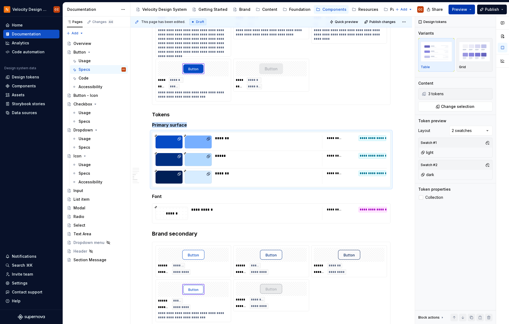
click at [470, 7] on button "Preview" at bounding box center [462, 10] width 26 height 10
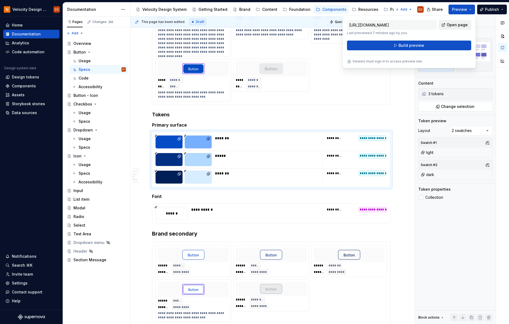
click at [453, 25] on span "Open page" at bounding box center [457, 24] width 21 height 5
click at [340, 77] on div "**********" at bounding box center [271, 50] width 231 height 104
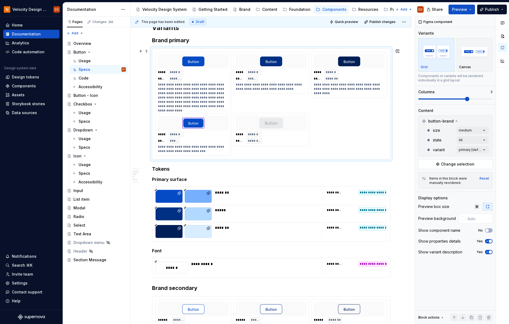
scroll to position [252, 0]
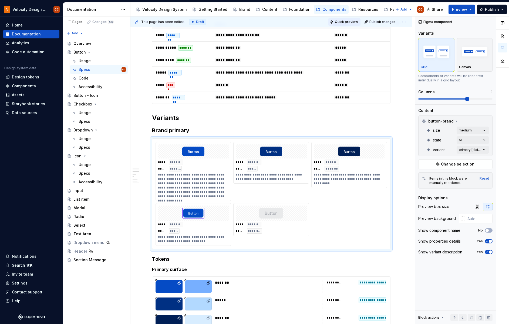
click at [345, 20] on span "Quick preview" at bounding box center [346, 22] width 23 height 4
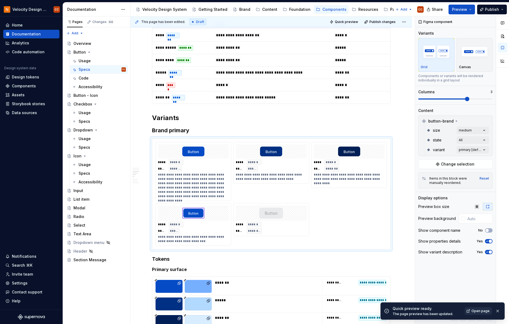
click at [476, 311] on span "Open page" at bounding box center [481, 310] width 18 height 4
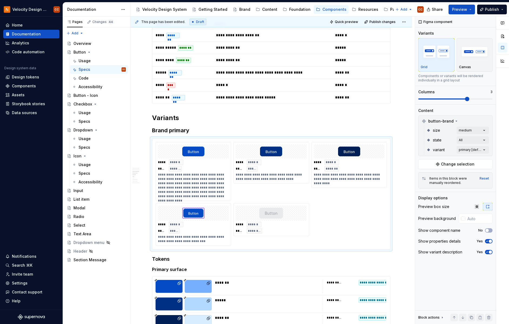
type textarea "*"
click at [27, 75] on div "Design tokens" at bounding box center [25, 76] width 27 height 5
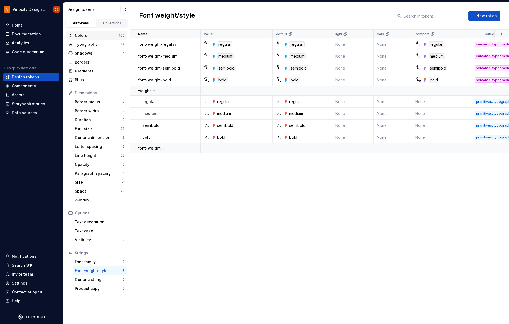
click at [92, 36] on div "Colors" at bounding box center [96, 35] width 43 height 5
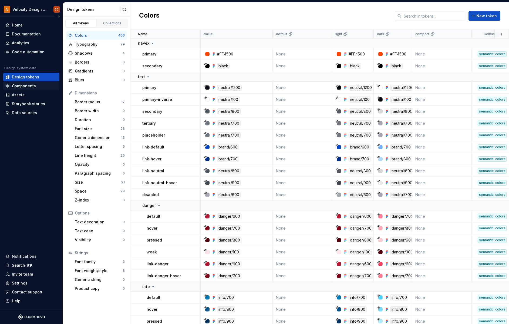
click at [32, 85] on div "Components" at bounding box center [24, 85] width 24 height 5
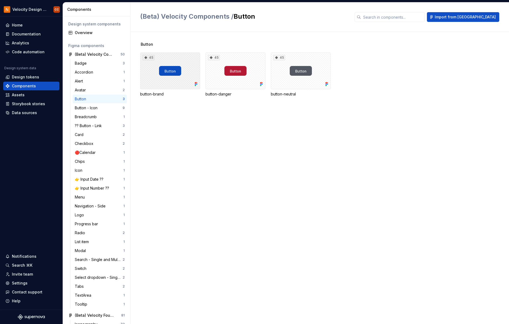
click at [178, 83] on div "45" at bounding box center [170, 70] width 60 height 37
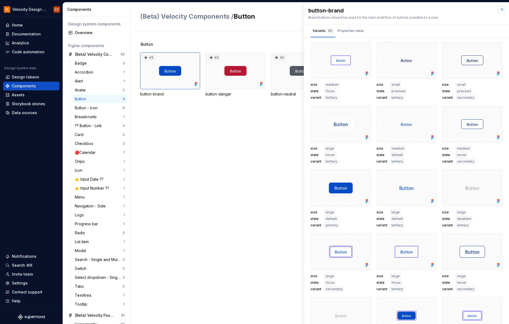
click at [498, 9] on button "button" at bounding box center [502, 10] width 8 height 8
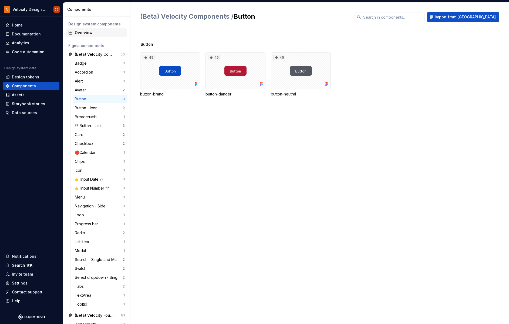
click at [86, 32] on div "Overview" at bounding box center [100, 32] width 50 height 5
